Goal: Use online tool/utility: Utilize a website feature to perform a specific function

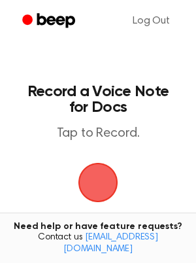
click at [96, 188] on span "button" at bounding box center [98, 183] width 43 height 43
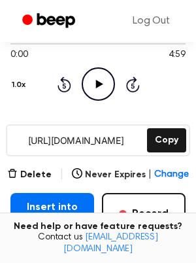
scroll to position [176, 0]
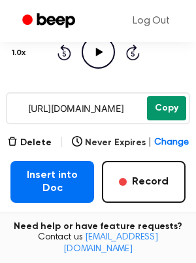
click at [152, 107] on button "Copy" at bounding box center [166, 108] width 39 height 24
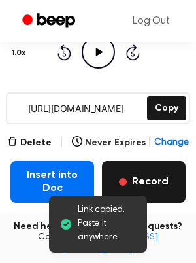
click at [142, 175] on button "Record" at bounding box center [144, 182] width 84 height 42
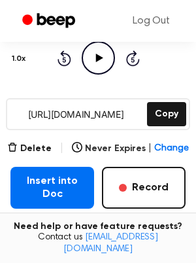
scroll to position [203, 0]
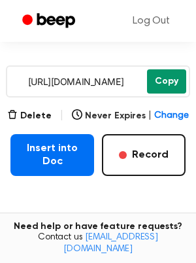
click at [168, 81] on button "Copy" at bounding box center [166, 81] width 39 height 24
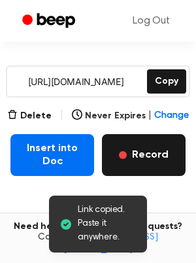
click at [161, 148] on button "Record" at bounding box center [144, 155] width 84 height 42
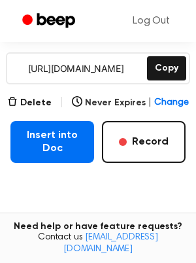
scroll to position [223, 0]
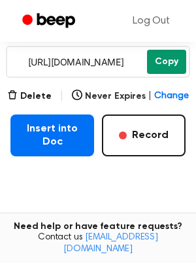
click at [170, 62] on button "Copy" at bounding box center [166, 62] width 39 height 24
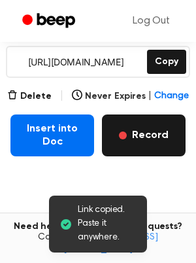
click at [143, 136] on button "Record" at bounding box center [144, 136] width 84 height 42
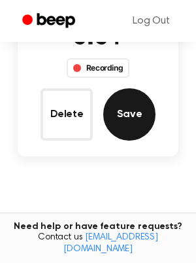
click at [136, 119] on button "Save" at bounding box center [129, 114] width 52 height 52
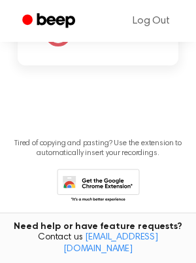
scroll to position [55, 0]
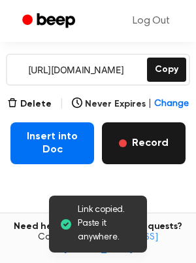
click at [137, 137] on button "Record" at bounding box center [144, 143] width 84 height 42
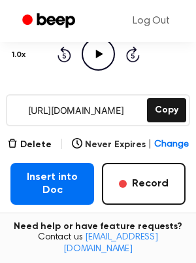
scroll to position [207, 0]
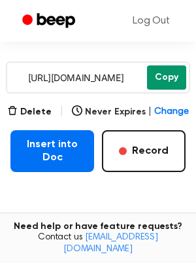
click at [169, 77] on button "Copy" at bounding box center [166, 77] width 39 height 24
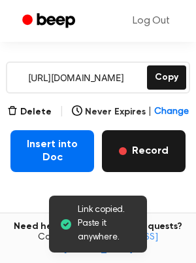
click at [118, 145] on button "Record" at bounding box center [144, 151] width 84 height 42
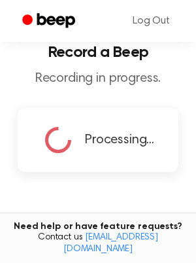
scroll to position [0, 0]
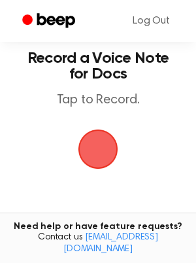
scroll to position [47, 0]
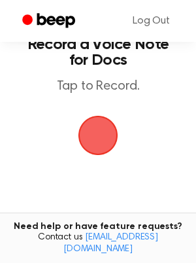
click at [98, 128] on span "button" at bounding box center [98, 135] width 50 height 50
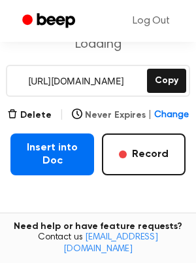
scroll to position [204, 0]
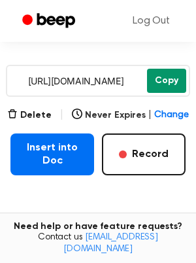
click at [160, 82] on button "Copy" at bounding box center [166, 81] width 39 height 24
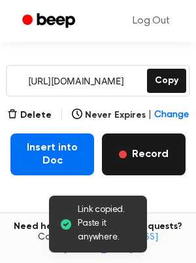
click at [143, 158] on button "Record" at bounding box center [144, 155] width 84 height 42
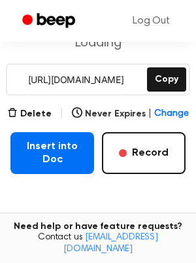
scroll to position [205, 0]
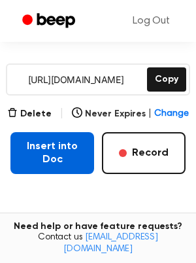
click at [65, 148] on button "Insert into Doc" at bounding box center [52, 153] width 84 height 42
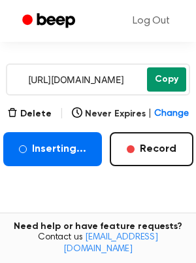
click at [157, 71] on button "Copy" at bounding box center [166, 79] width 39 height 24
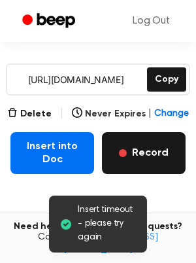
click at [139, 155] on button "Record" at bounding box center [144, 153] width 84 height 42
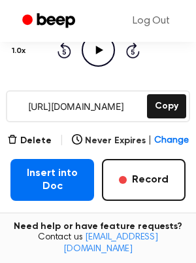
scroll to position [211, 0]
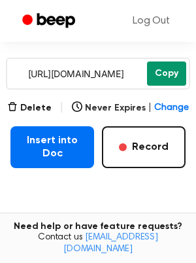
click at [183, 64] on button "Copy" at bounding box center [166, 74] width 39 height 24
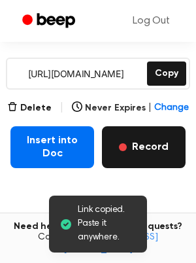
click at [151, 142] on button "Record" at bounding box center [144, 147] width 84 height 42
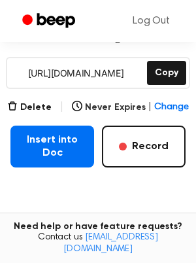
scroll to position [211, 0]
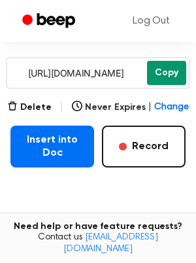
click at [174, 74] on button "Copy" at bounding box center [166, 73] width 39 height 24
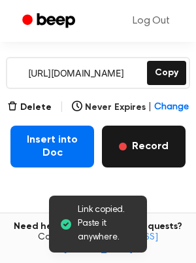
click at [146, 145] on button "Record" at bounding box center [144, 147] width 84 height 42
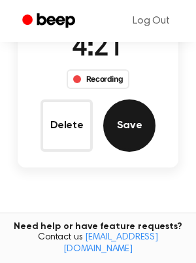
click at [124, 119] on button "Save" at bounding box center [129, 125] width 52 height 52
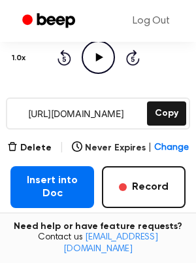
scroll to position [204, 0]
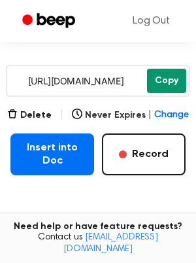
click at [168, 77] on button "Copy" at bounding box center [166, 81] width 39 height 24
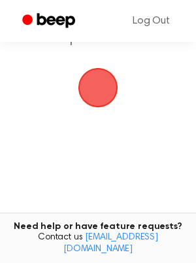
click at [86, 75] on span "button" at bounding box center [98, 87] width 37 height 37
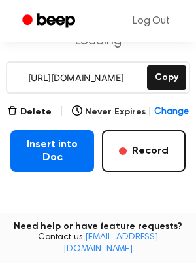
scroll to position [207, 0]
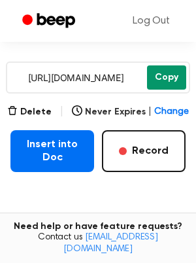
click at [171, 78] on button "Copy" at bounding box center [166, 77] width 39 height 24
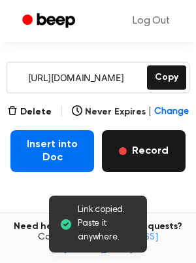
click at [142, 153] on button "Record" at bounding box center [144, 151] width 84 height 42
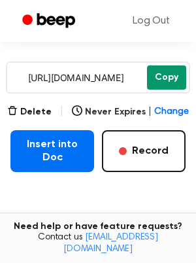
click at [173, 77] on button "Copy" at bounding box center [166, 77] width 39 height 24
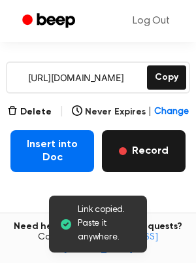
click at [149, 145] on button "Record" at bounding box center [144, 151] width 84 height 42
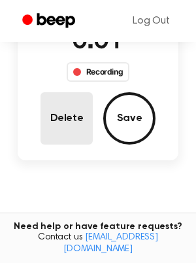
scroll to position [143, 0]
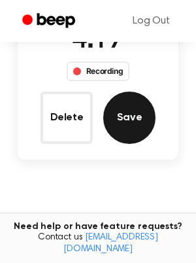
click at [130, 122] on button "Save" at bounding box center [129, 118] width 52 height 52
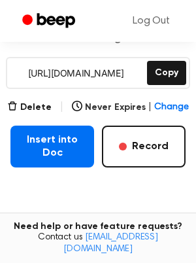
scroll to position [211, 0]
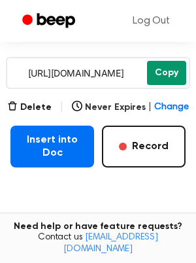
click at [162, 69] on button "Copy" at bounding box center [166, 73] width 39 height 24
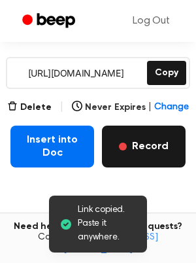
click at [157, 152] on button "Record" at bounding box center [144, 147] width 84 height 42
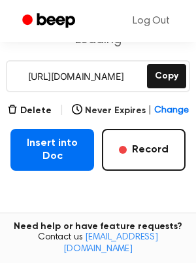
scroll to position [208, 0]
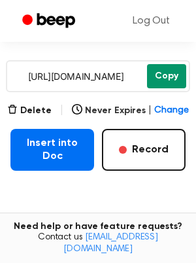
click at [168, 74] on button "Copy" at bounding box center [166, 76] width 39 height 24
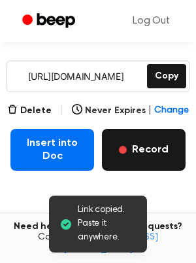
click at [122, 131] on button "Record" at bounding box center [144, 150] width 84 height 42
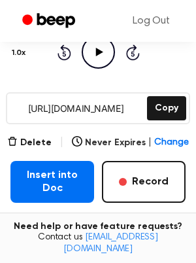
scroll to position [209, 0]
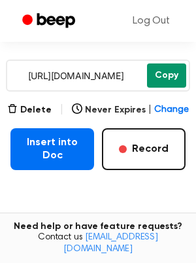
click at [167, 77] on button "Copy" at bounding box center [166, 75] width 39 height 24
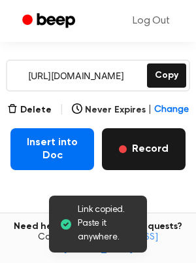
click at [130, 137] on button "Record" at bounding box center [144, 149] width 84 height 42
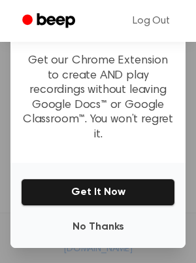
scroll to position [189, 0]
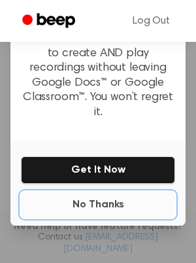
click at [103, 192] on button "No Thanks" at bounding box center [98, 205] width 154 height 26
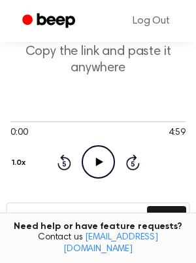
scroll to position [96, 0]
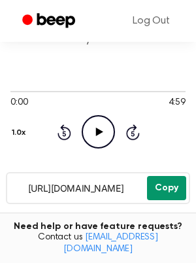
click at [172, 187] on button "Copy" at bounding box center [166, 188] width 39 height 24
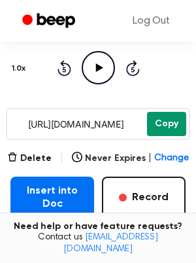
scroll to position [169, 0]
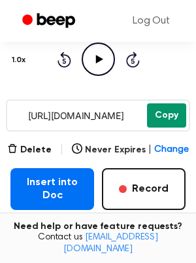
click at [160, 190] on button "Record" at bounding box center [144, 189] width 84 height 42
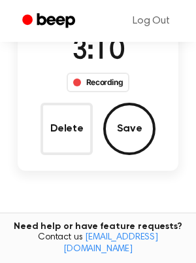
scroll to position [140, 0]
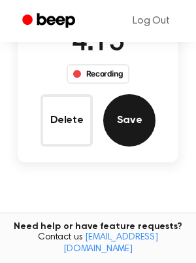
click at [135, 133] on button "Save" at bounding box center [129, 120] width 52 height 52
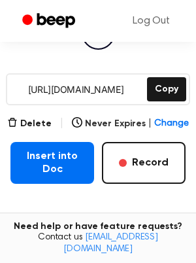
scroll to position [177, 0]
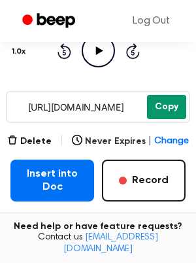
click at [163, 112] on button "Copy" at bounding box center [166, 107] width 39 height 24
